Goal: Task Accomplishment & Management: Manage account settings

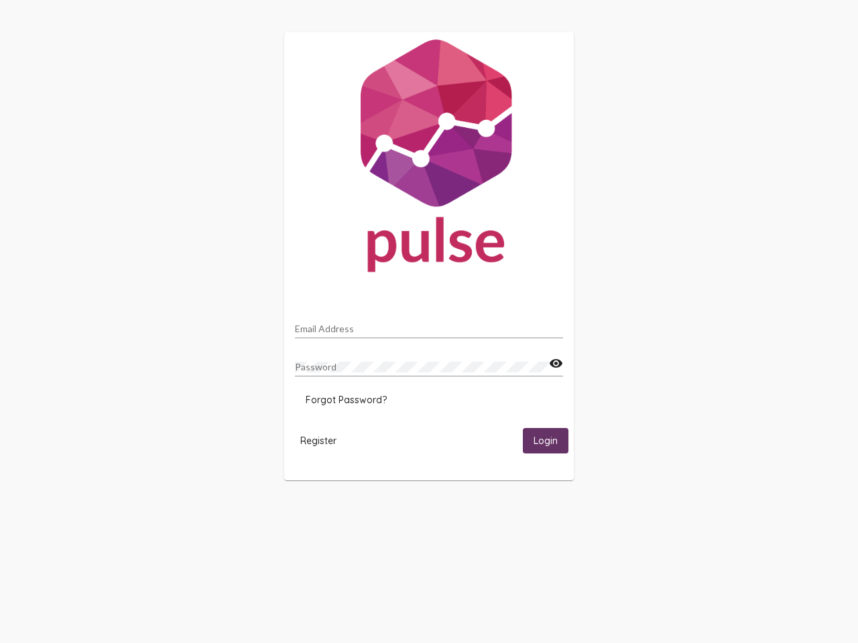
click at [429, 325] on input "Email Address" at bounding box center [429, 329] width 268 height 11
click at [556, 364] on mat-icon "visibility" at bounding box center [556, 364] width 14 height 16
click at [346, 400] on span "Forgot Password?" at bounding box center [346, 400] width 81 height 12
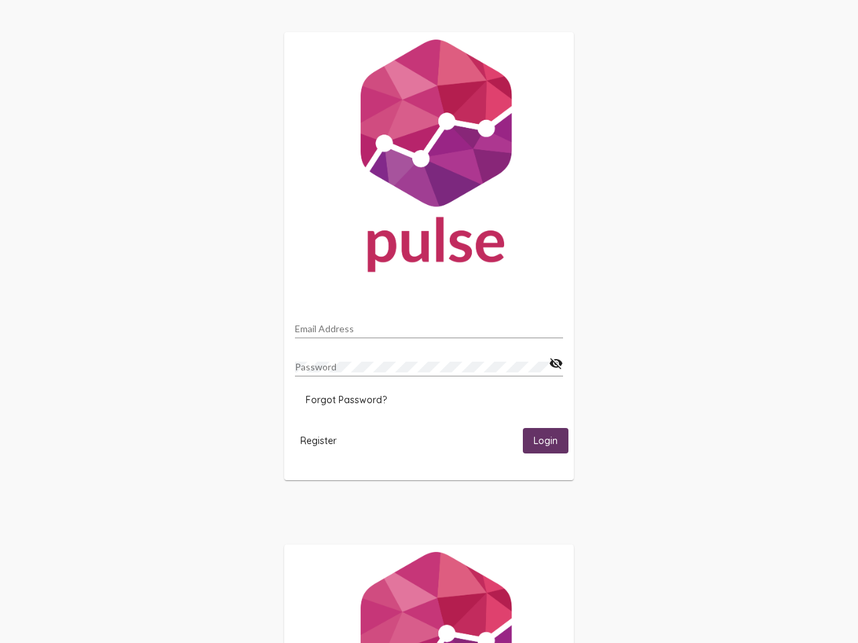
click at [318, 440] on span "Register" at bounding box center [318, 441] width 36 height 12
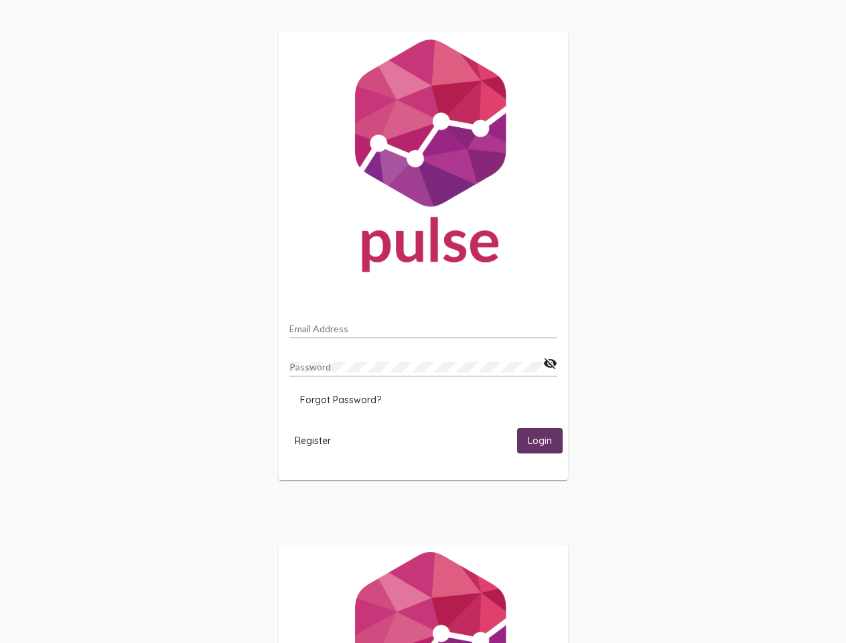
click at [545, 440] on span "Login" at bounding box center [540, 442] width 24 height 12
